Goal: Communication & Community: Ask a question

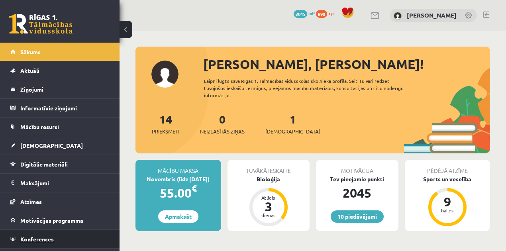
click at [63, 238] on link "Konferences" at bounding box center [59, 239] width 99 height 18
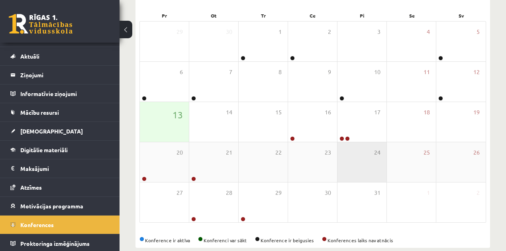
scroll to position [14, 0]
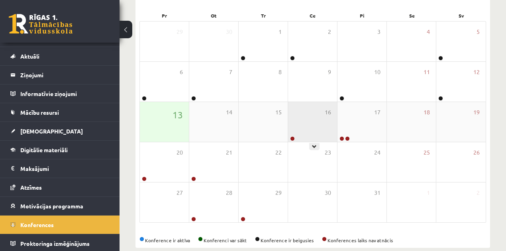
click at [310, 112] on div "16" at bounding box center [312, 122] width 49 height 40
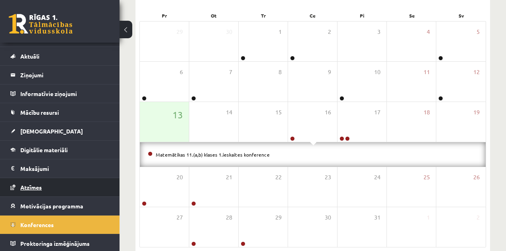
click at [77, 187] on link "Atzīmes" at bounding box center [59, 187] width 99 height 18
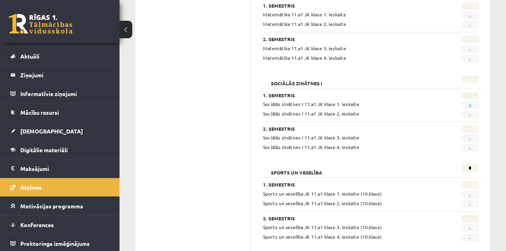
scroll to position [1061, 0]
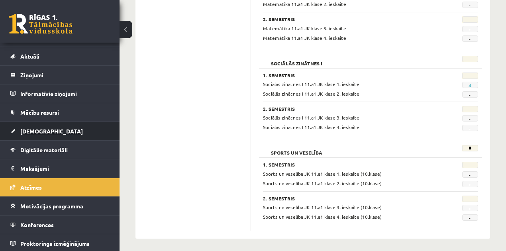
click at [85, 124] on link "[DEMOGRAPHIC_DATA]" at bounding box center [59, 131] width 99 height 18
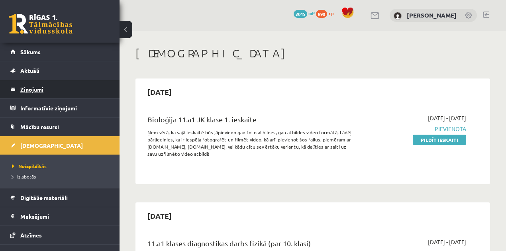
click at [55, 83] on legend "Ziņojumi 0" at bounding box center [64, 89] width 89 height 18
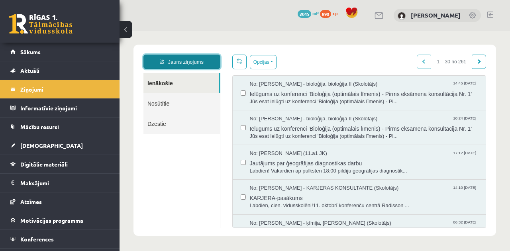
click at [179, 63] on link "Jauns ziņojums" at bounding box center [182, 62] width 77 height 14
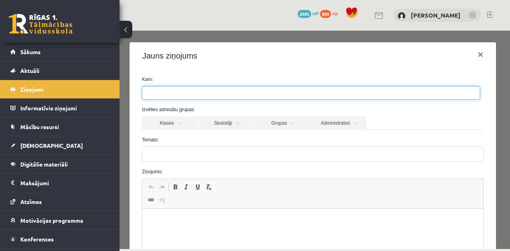
click at [197, 93] on ul at bounding box center [311, 93] width 338 height 13
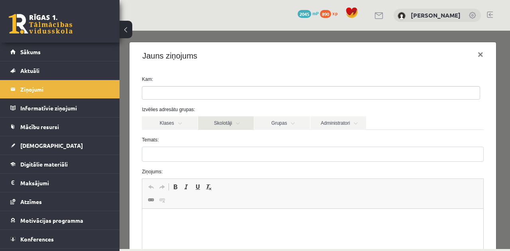
click at [226, 121] on link "Skolotāji" at bounding box center [226, 123] width 56 height 14
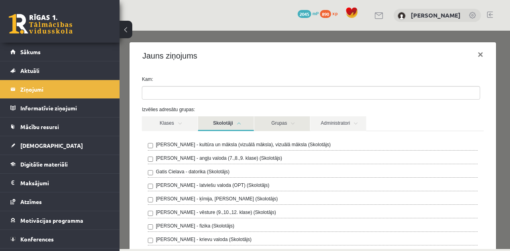
click at [275, 120] on link "Grupas" at bounding box center [282, 123] width 56 height 15
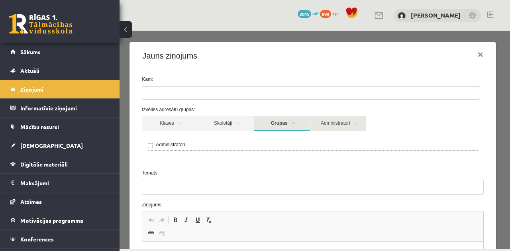
click at [317, 119] on link "Administratori" at bounding box center [339, 123] width 56 height 15
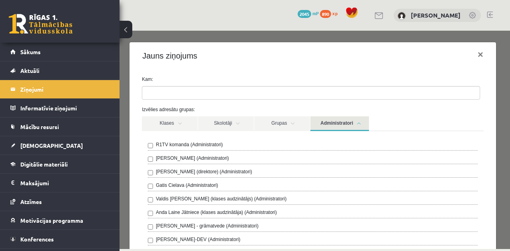
click at [223, 145] on div "R1TV komanda (Administratori)" at bounding box center [313, 146] width 330 height 10
click at [355, 120] on link "Administratori" at bounding box center [340, 123] width 59 height 15
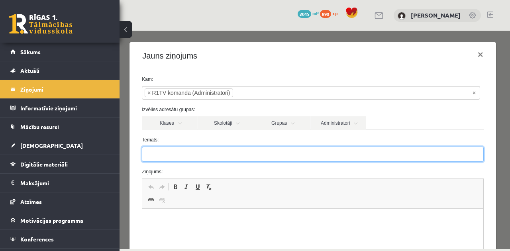
click at [285, 149] on input "Temats:" at bounding box center [313, 154] width 342 height 15
type input "**********"
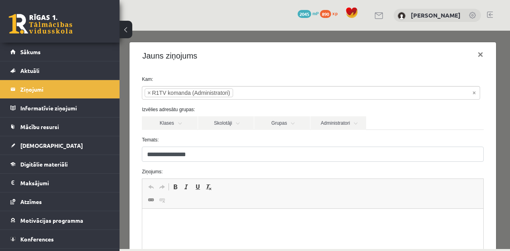
click at [207, 220] on p "Editor, wiswyg-editor-47433891757380-1760358090-321" at bounding box center [312, 221] width 325 height 8
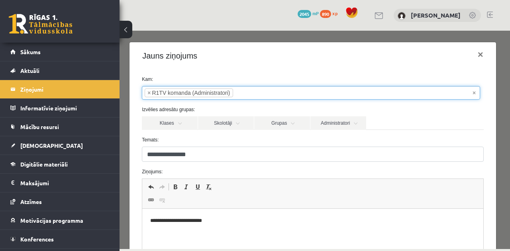
click at [476, 92] on ul "× × R1TV komanda (Administratori)" at bounding box center [311, 93] width 338 height 13
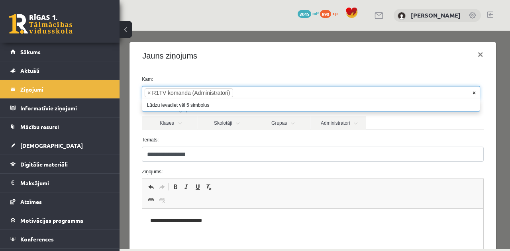
click at [474, 93] on span "×" at bounding box center [474, 93] width 3 height 8
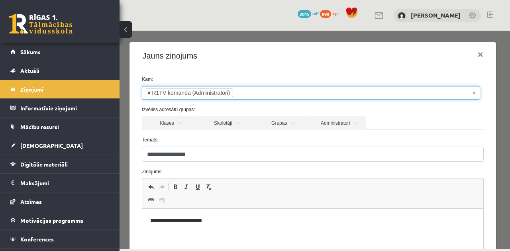
click at [148, 94] on span "×" at bounding box center [148, 93] width 3 height 8
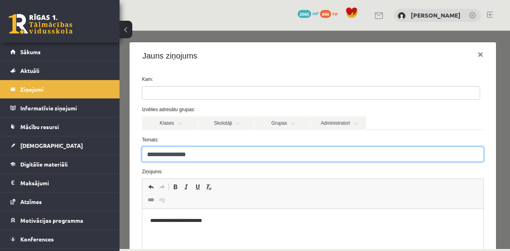
drag, startPoint x: 230, startPoint y: 155, endPoint x: 64, endPoint y: 126, distance: 168.3
click at [120, 126] on html "Jauns ziņojums Ienākošie Nosūtītie Dzēstie ********* ********* ******* Opcijas …" at bounding box center [315, 140] width 391 height 219
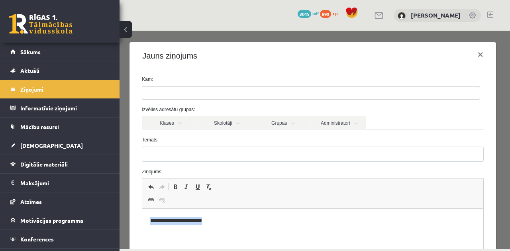
drag, startPoint x: 242, startPoint y: 226, endPoint x: 36, endPoint y: 232, distance: 206.6
click at [142, 232] on html "**********" at bounding box center [312, 221] width 341 height 24
click at [474, 55] on button "×" at bounding box center [481, 54] width 18 height 22
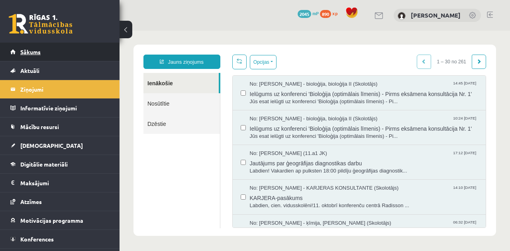
click at [59, 47] on link "Sākums" at bounding box center [59, 52] width 99 height 18
